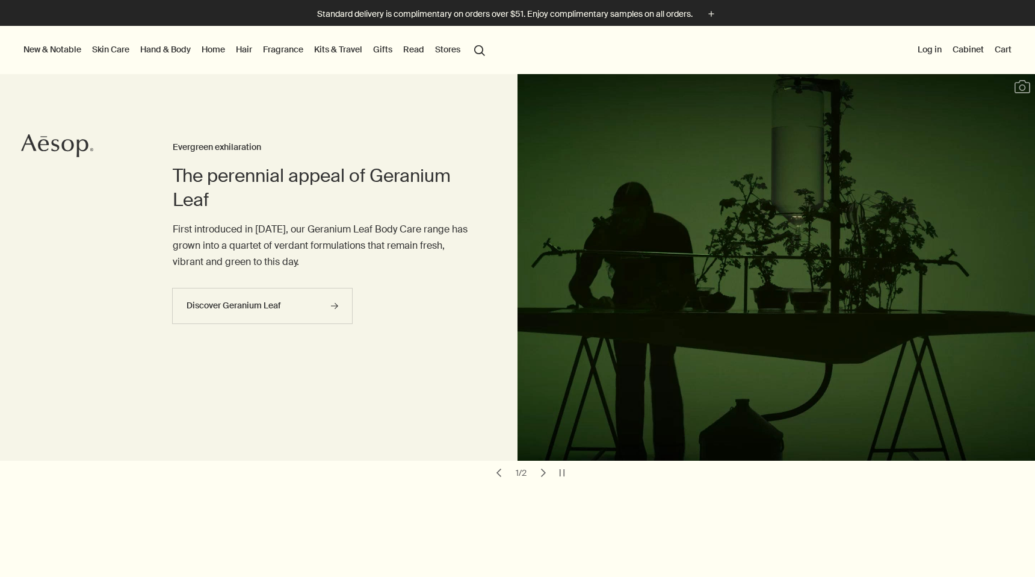
click at [476, 49] on button "search Search" at bounding box center [480, 49] width 22 height 23
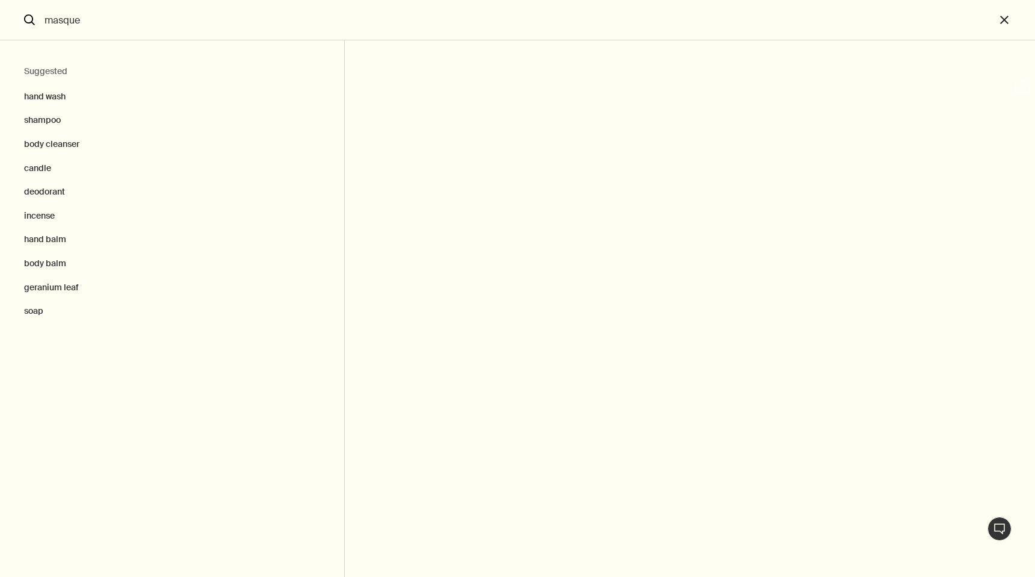
type input "masque"
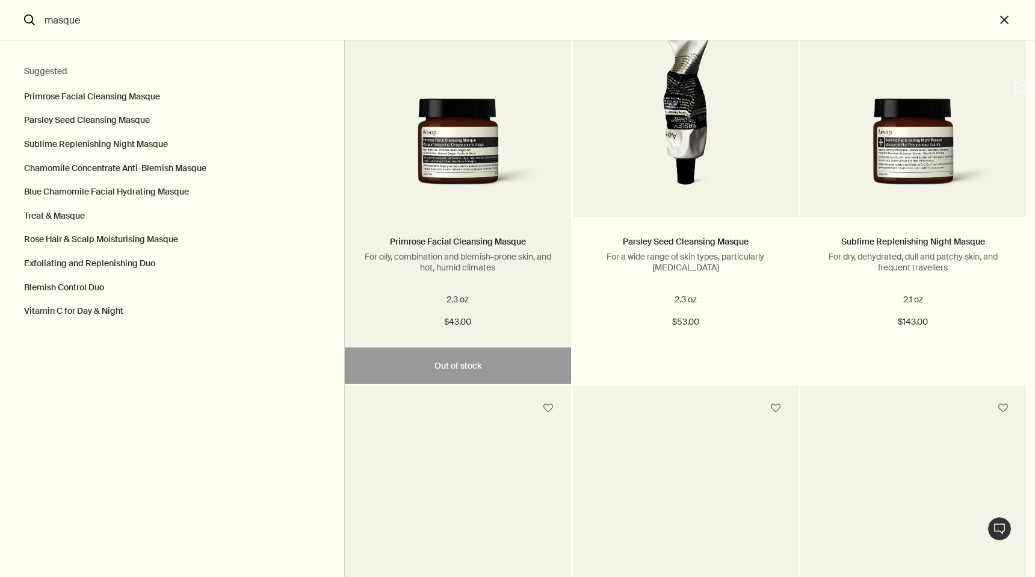
scroll to position [12, 0]
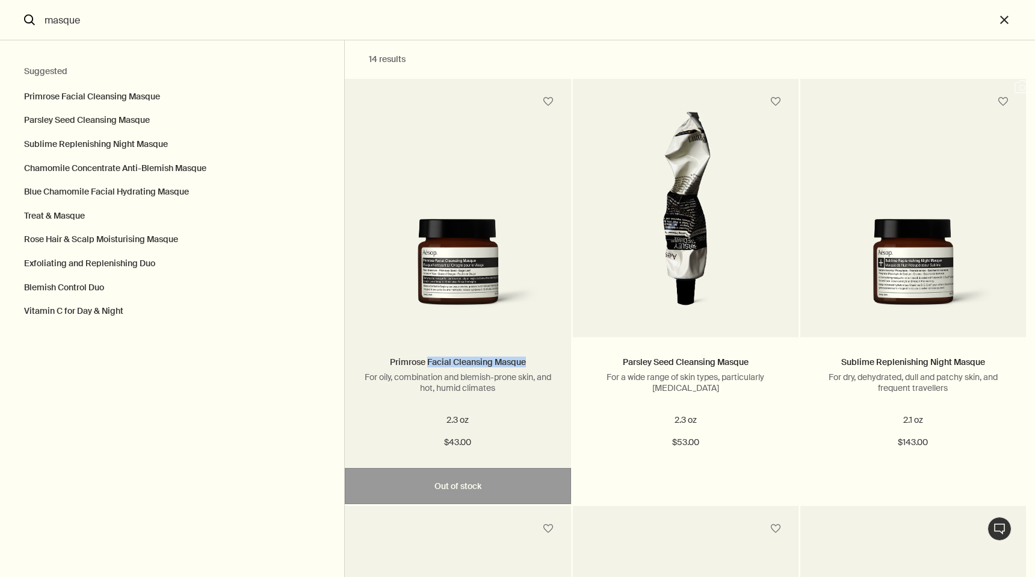
drag, startPoint x: 530, startPoint y: 367, endPoint x: 428, endPoint y: 367, distance: 102.3
click at [428, 367] on h3 "Primrose Facial Cleansing Masque" at bounding box center [458, 362] width 190 height 14
type output "21 loremipSumdolor Sitame Consectet AdipisCin elit, seddoeiusmo tem incidid-utl…"
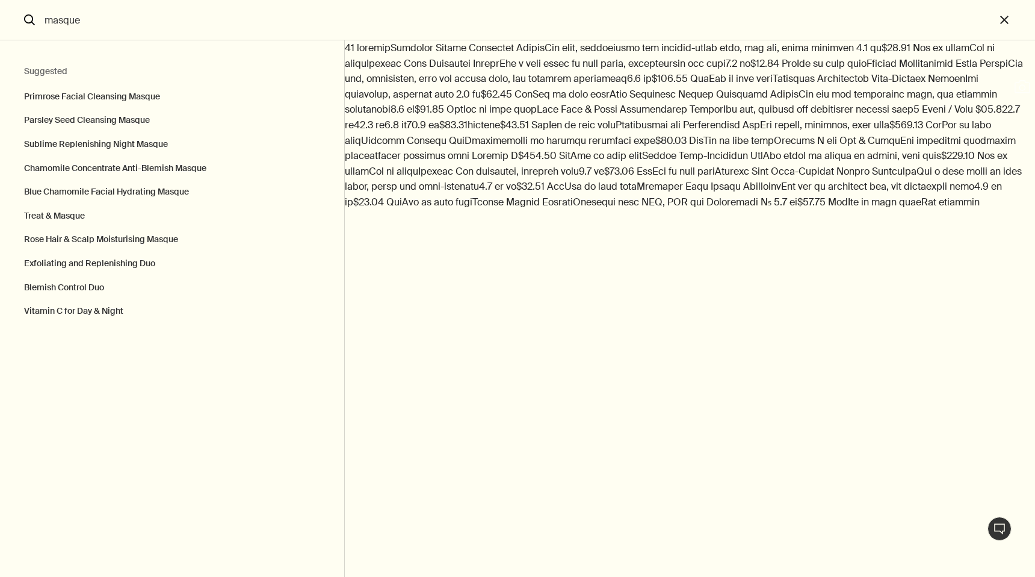
copy link "Facial Cleansing Masque"
